Goal: Transaction & Acquisition: Obtain resource

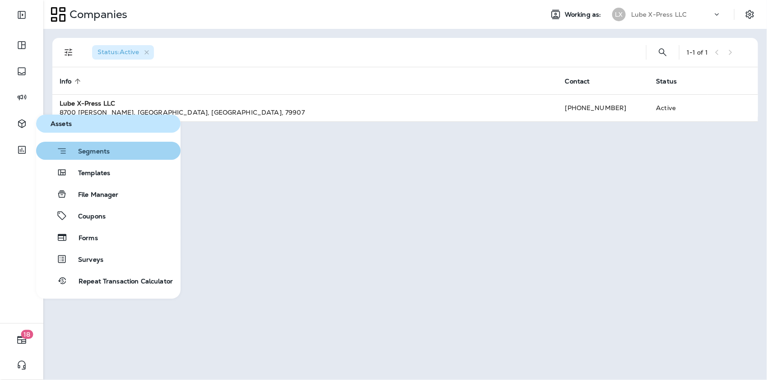
click at [82, 154] on span "Segments" at bounding box center [88, 152] width 42 height 9
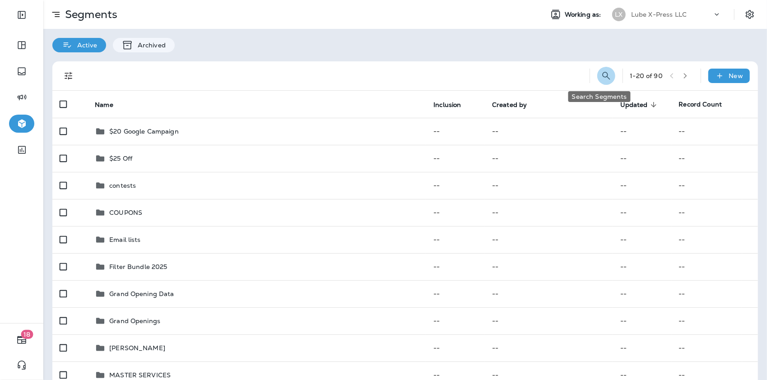
click at [604, 75] on button "Search Segments" at bounding box center [606, 76] width 18 height 18
click at [538, 78] on input "text" at bounding box center [566, 75] width 80 height 24
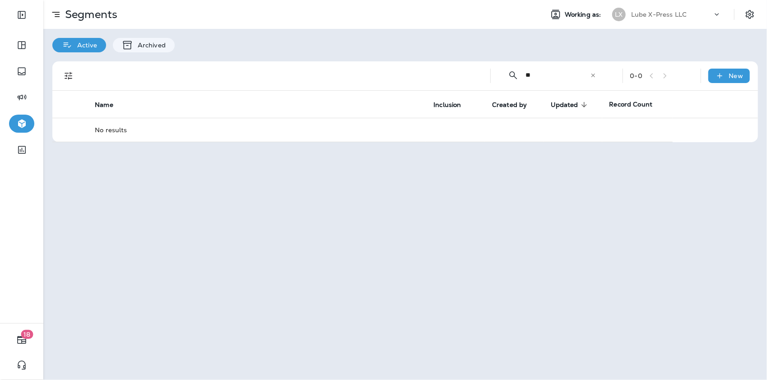
type input "*"
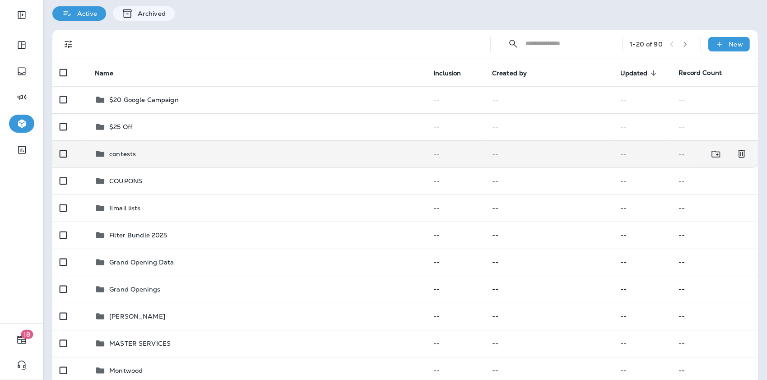
scroll to position [45, 0]
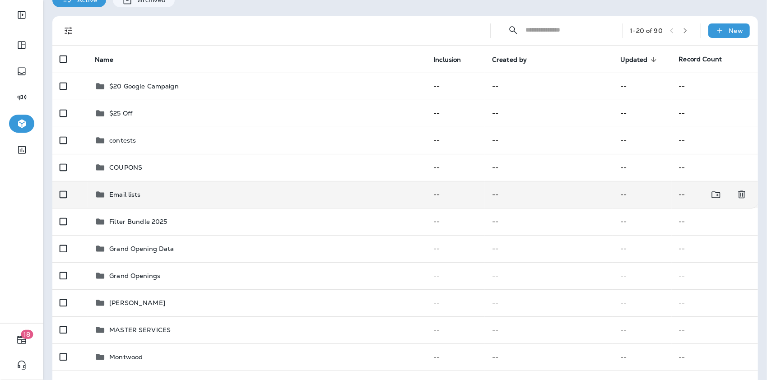
click at [227, 186] on td "Email lists" at bounding box center [257, 194] width 339 height 27
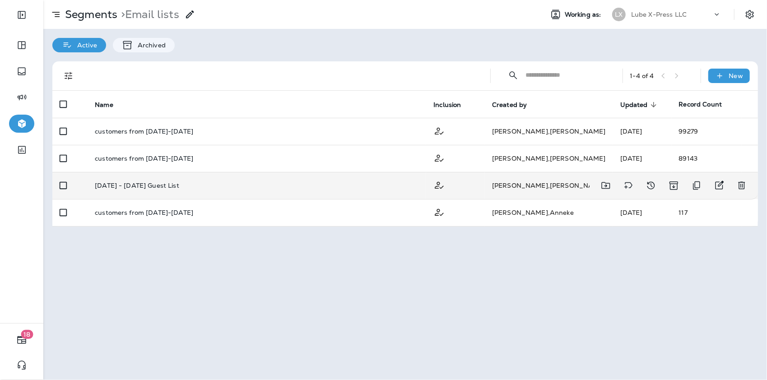
click at [263, 188] on div "[DATE] - [DATE] Guest List" at bounding box center [257, 185] width 324 height 7
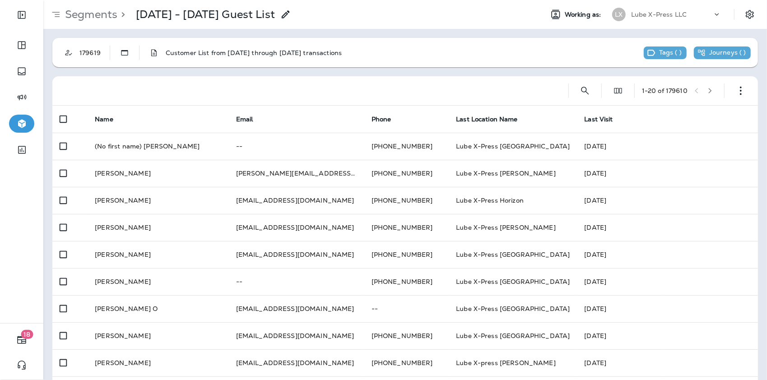
click at [291, 13] on icon at bounding box center [285, 14] width 11 height 11
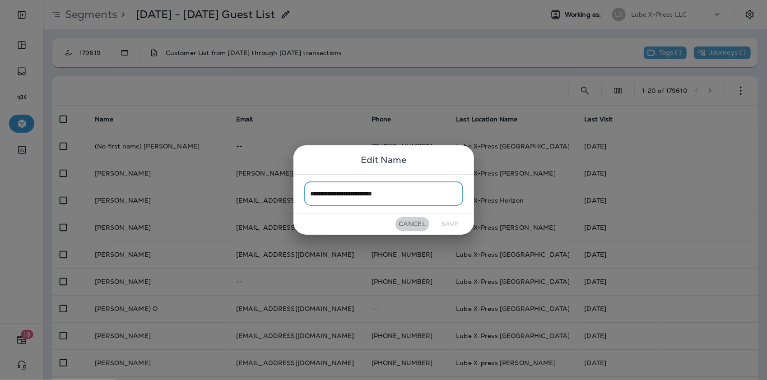
click at [407, 222] on button "Cancel" at bounding box center [413, 224] width 34 height 14
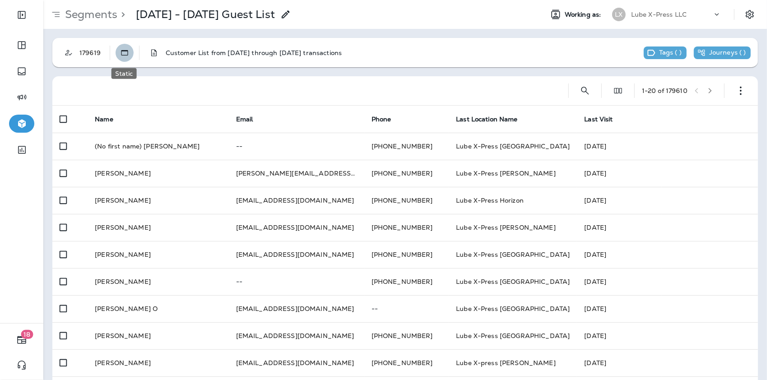
click at [124, 55] on use "Static" at bounding box center [124, 52] width 7 height 5
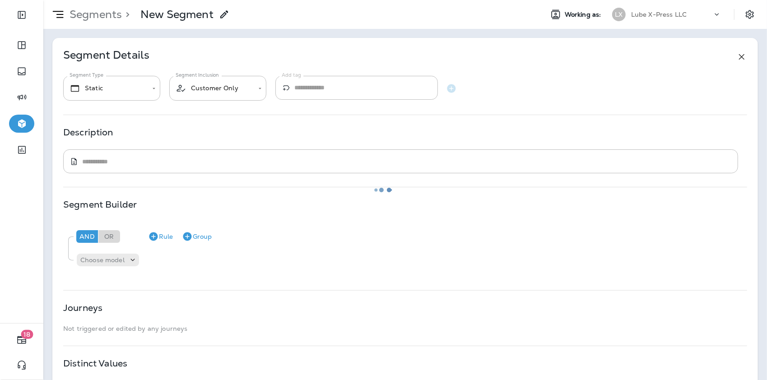
type textarea "**********"
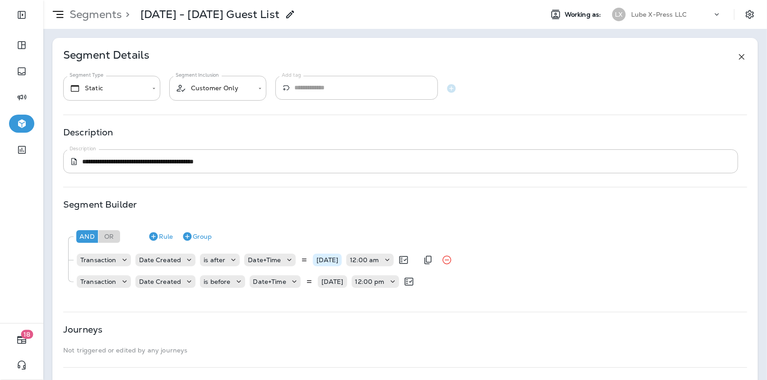
click at [331, 262] on p "[DATE]" at bounding box center [328, 259] width 22 height 7
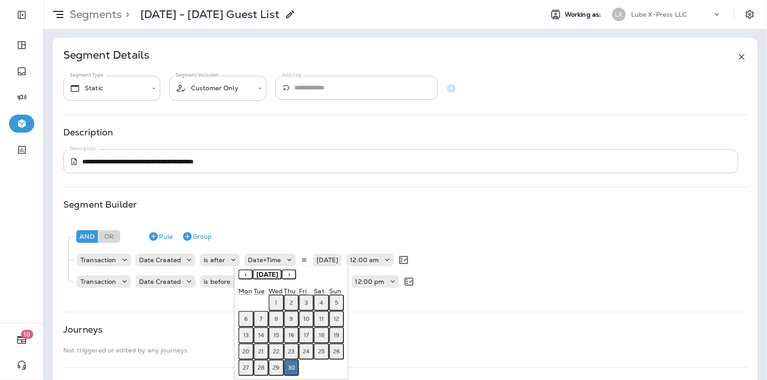
click at [296, 275] on button "›" at bounding box center [289, 275] width 14 height 10
click at [296, 276] on button "›" at bounding box center [289, 275] width 14 height 10
click at [290, 307] on button "1" at bounding box center [291, 303] width 15 height 16
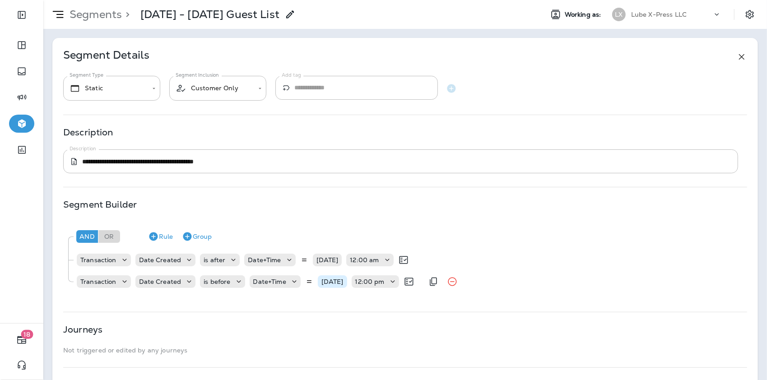
click at [335, 283] on p "[DATE]" at bounding box center [332, 281] width 22 height 7
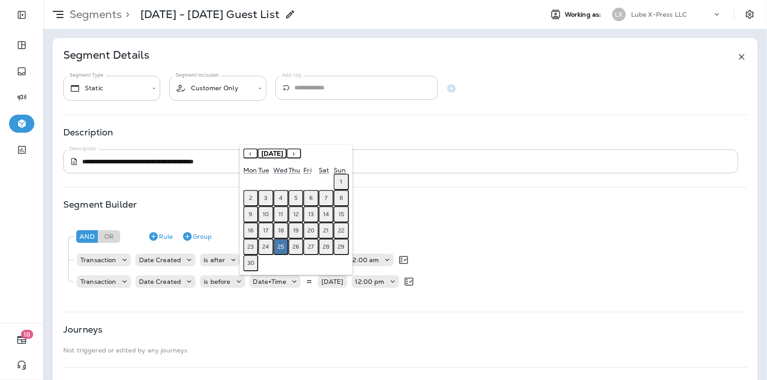
click at [301, 155] on button "›" at bounding box center [294, 154] width 14 height 10
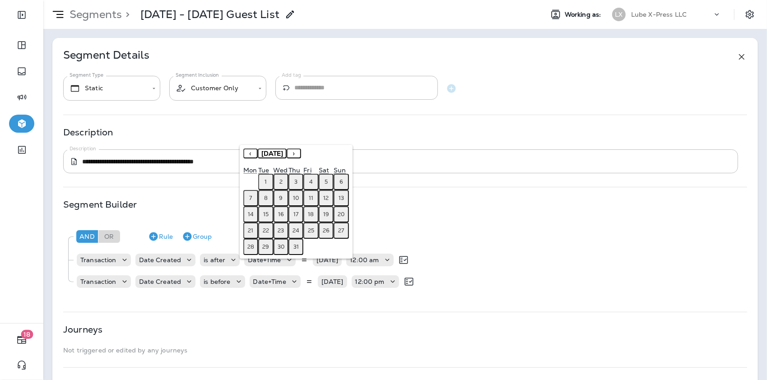
click at [301, 155] on button "›" at bounding box center [294, 154] width 14 height 10
click at [301, 154] on button "›" at bounding box center [294, 154] width 14 height 10
click at [253, 197] on button "8" at bounding box center [250, 198] width 15 height 16
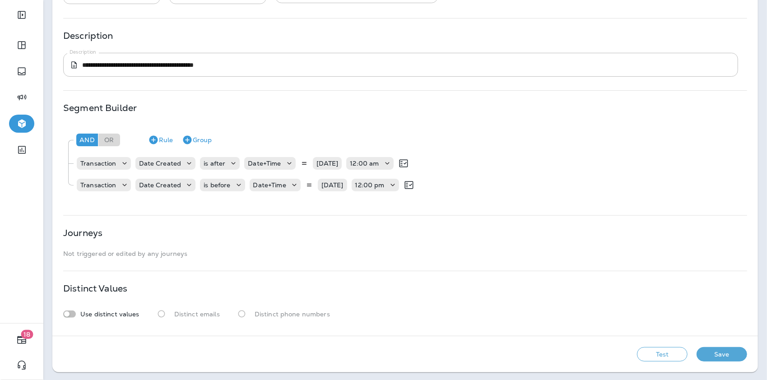
scroll to position [97, 0]
click at [713, 353] on button "Save" at bounding box center [722, 354] width 51 height 14
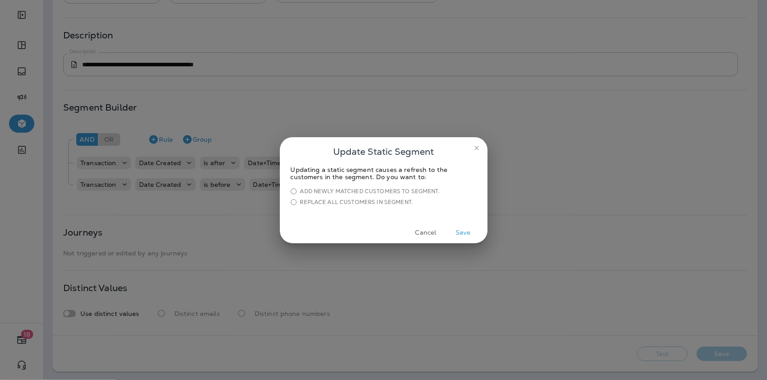
click at [462, 233] on button "Save" at bounding box center [464, 233] width 34 height 14
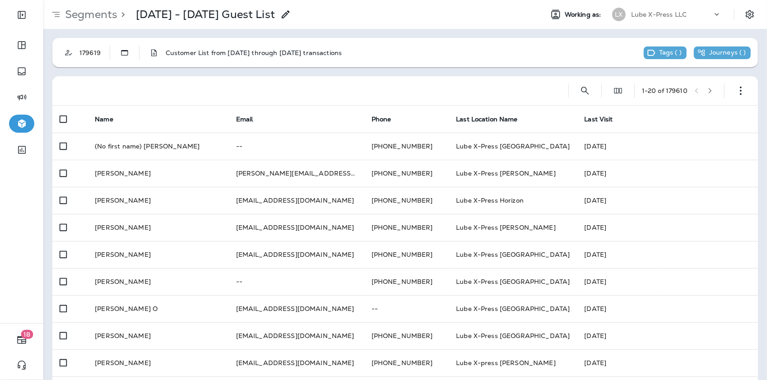
click at [289, 14] on use at bounding box center [286, 14] width 8 height 8
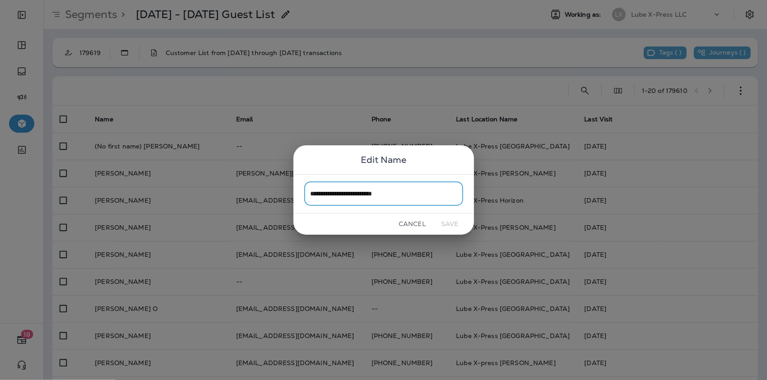
click at [321, 195] on input "**********" at bounding box center [383, 194] width 159 height 24
click at [326, 194] on input "**********" at bounding box center [383, 194] width 159 height 24
type input "**********"
click at [447, 220] on button "Save" at bounding box center [450, 224] width 34 height 14
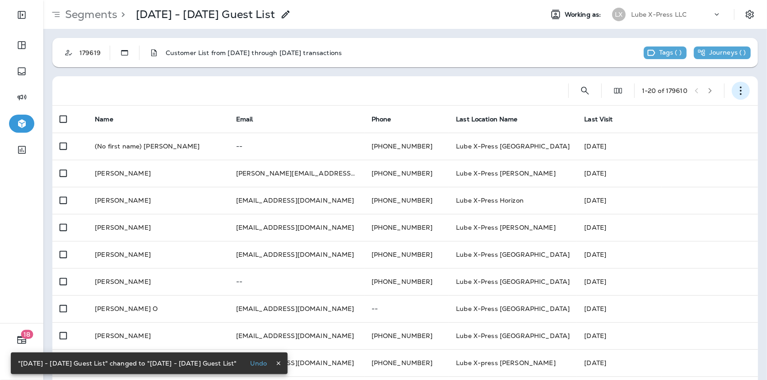
click at [736, 89] on icon "button" at bounding box center [740, 90] width 9 height 9
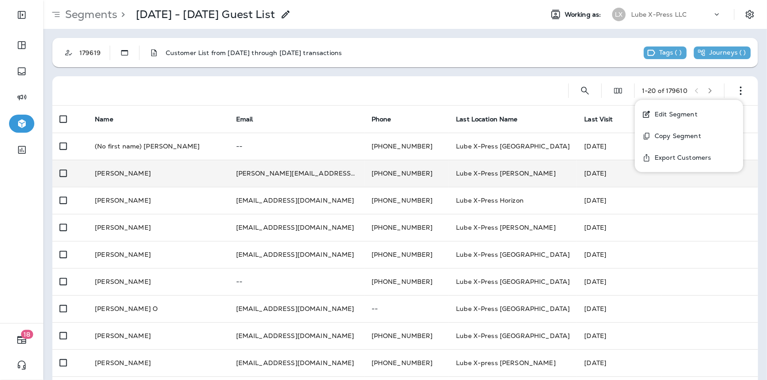
click at [687, 162] on button "Export Customers" at bounding box center [689, 158] width 108 height 22
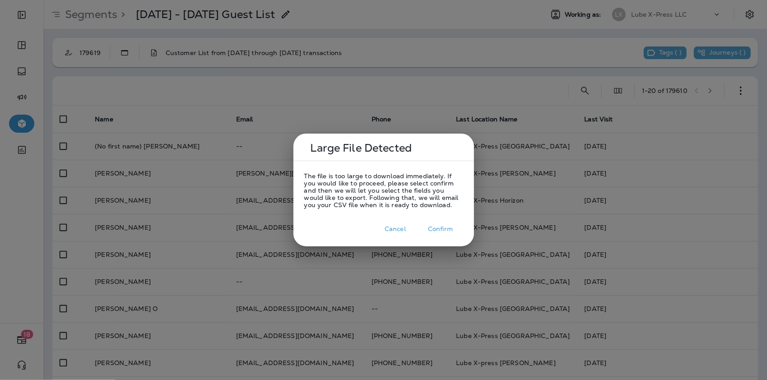
click at [442, 230] on button "Confirm" at bounding box center [440, 229] width 45 height 14
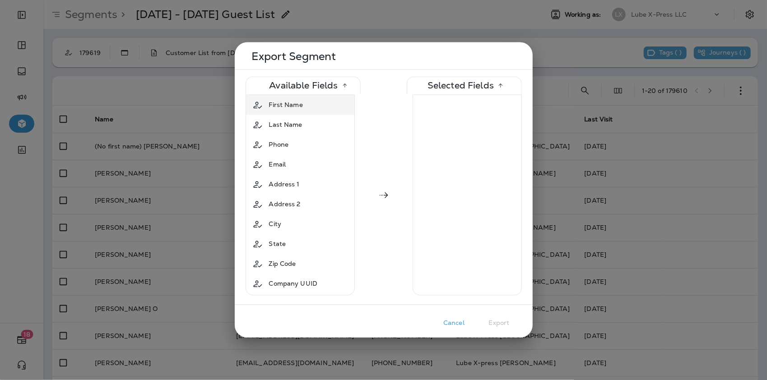
click at [276, 104] on span "First Name" at bounding box center [286, 105] width 34 height 9
click at [284, 112] on div "Last Name" at bounding box center [285, 105] width 41 height 16
click at [284, 112] on div "Phone" at bounding box center [278, 105] width 27 height 16
click at [284, 112] on div "Email" at bounding box center [277, 105] width 24 height 16
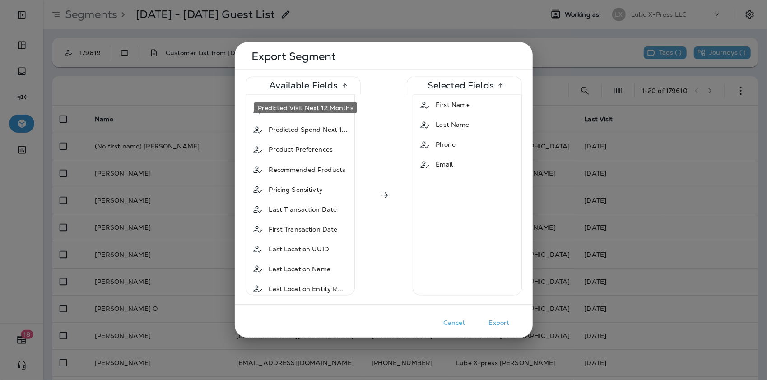
scroll to position [554, 0]
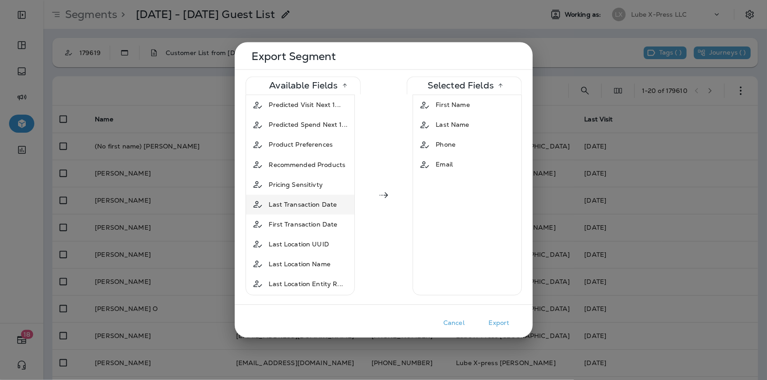
click at [293, 200] on span "Last Transaction Date" at bounding box center [303, 204] width 68 height 9
click at [293, 220] on span "First Transaction Date" at bounding box center [303, 224] width 69 height 9
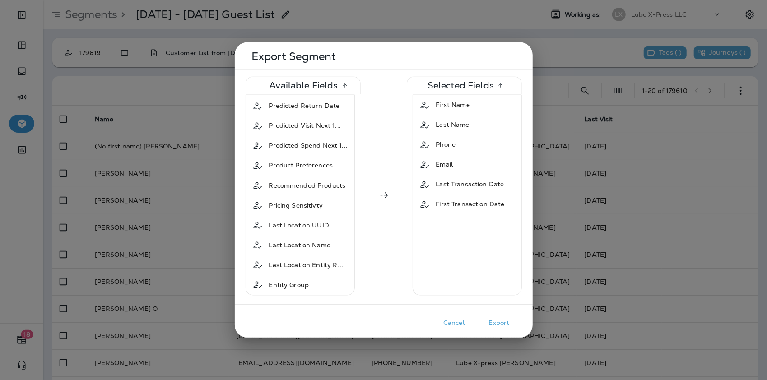
scroll to position [515, 0]
click at [500, 320] on button "Export" at bounding box center [499, 324] width 45 height 14
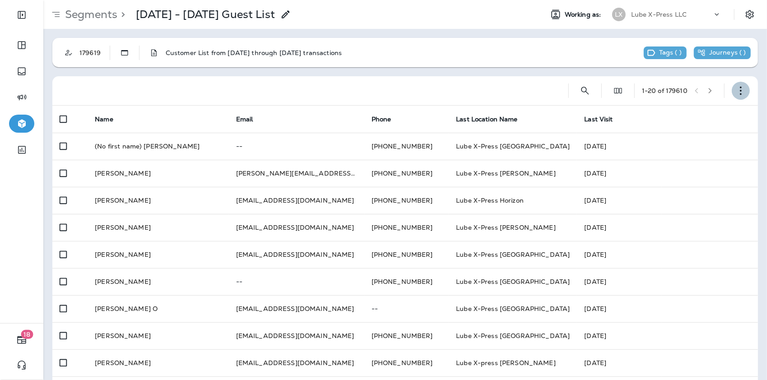
click at [736, 86] on icon "button" at bounding box center [740, 90] width 9 height 9
